Goal: Navigation & Orientation: Find specific page/section

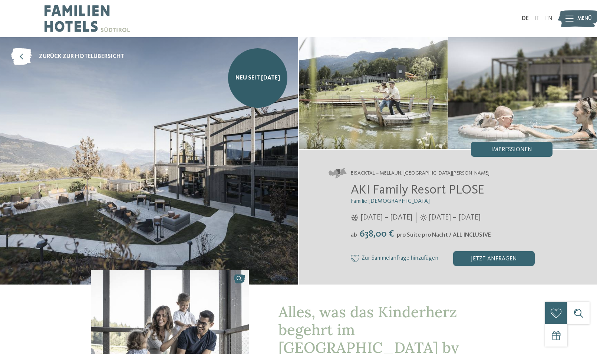
click at [78, 26] on img at bounding box center [87, 18] width 85 height 37
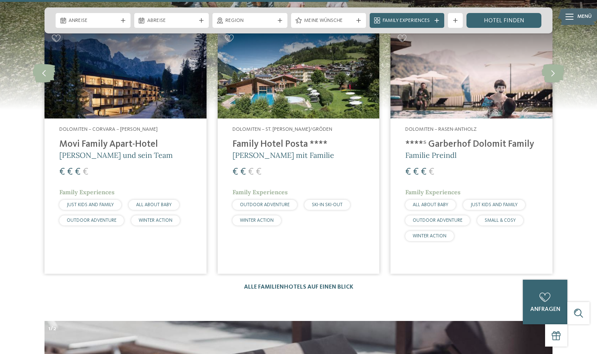
scroll to position [2078, 0]
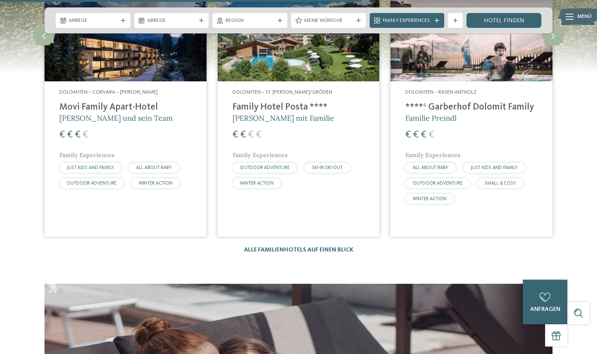
click at [272, 246] on div "Alle Familienhotels auf einen Blick" at bounding box center [298, 249] width 109 height 7
click at [273, 247] on link "Alle Familienhotels auf einen Blick" at bounding box center [298, 250] width 109 height 6
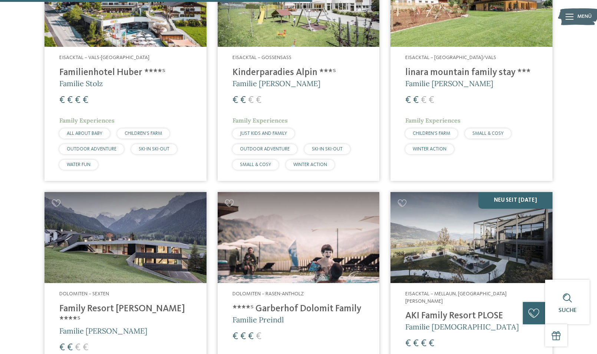
scroll to position [1336, 0]
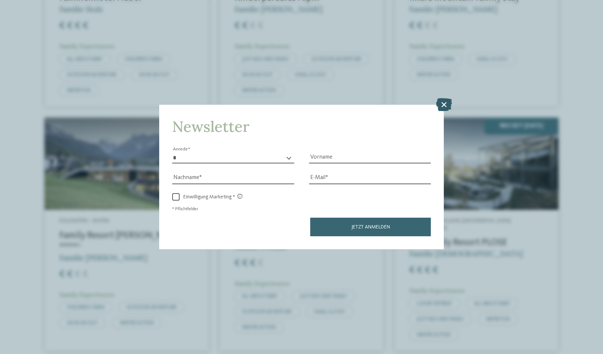
click at [446, 107] on icon at bounding box center [444, 104] width 16 height 13
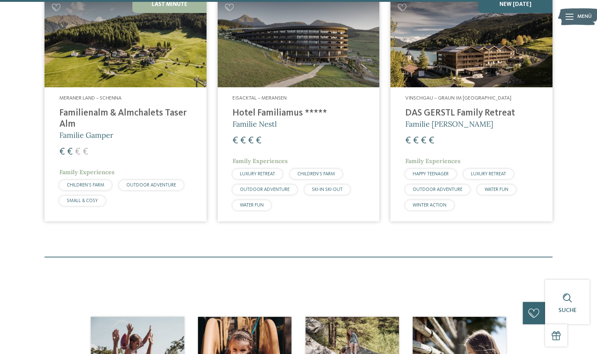
scroll to position [2264, 0]
